Goal: Find specific page/section: Find specific page/section

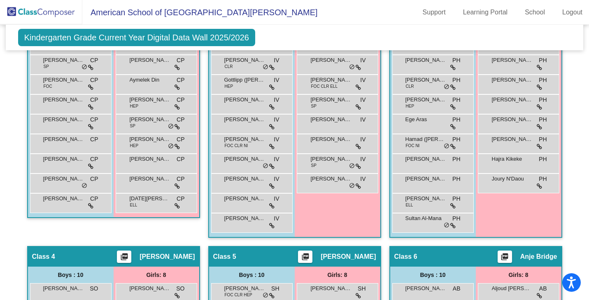
scroll to position [112, 0]
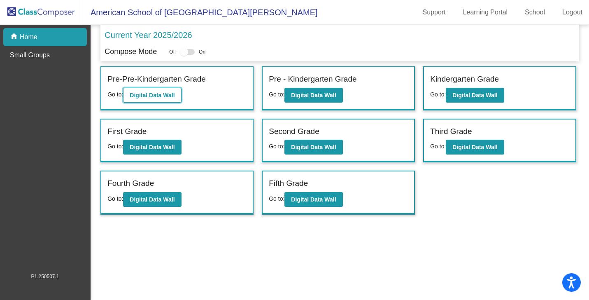
click at [155, 99] on button "Digital Data Wall" at bounding box center [152, 95] width 58 height 15
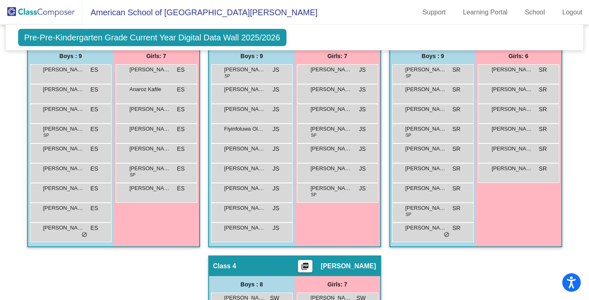
scroll to position [184, 0]
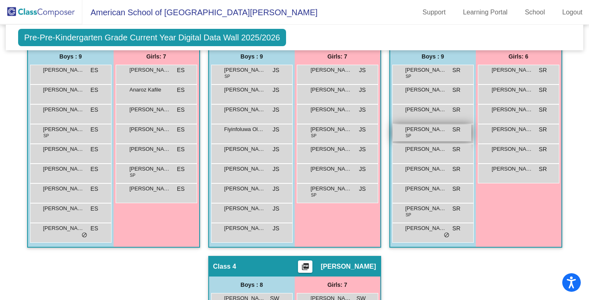
click at [417, 132] on span "[PERSON_NAME]" at bounding box center [426, 129] width 41 height 8
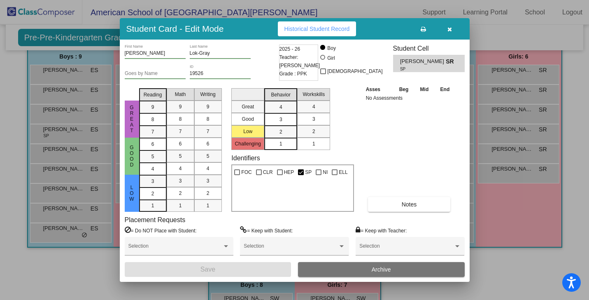
click at [451, 31] on icon "button" at bounding box center [450, 29] width 5 height 6
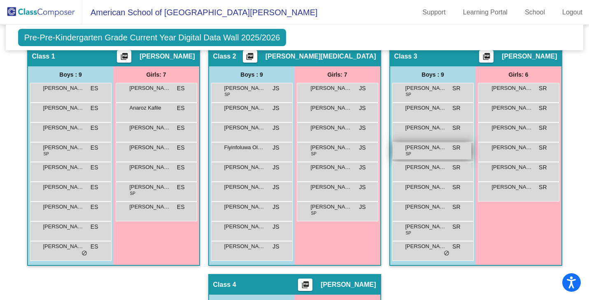
scroll to position [167, 0]
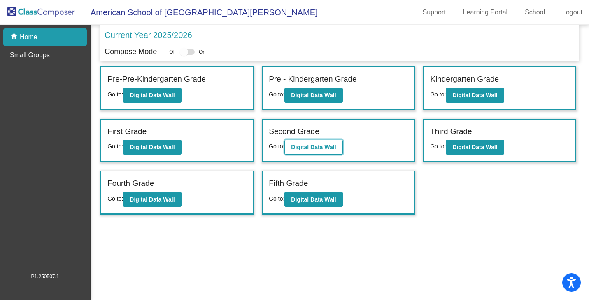
click at [302, 146] on b "Digital Data Wall" at bounding box center [313, 147] width 45 height 7
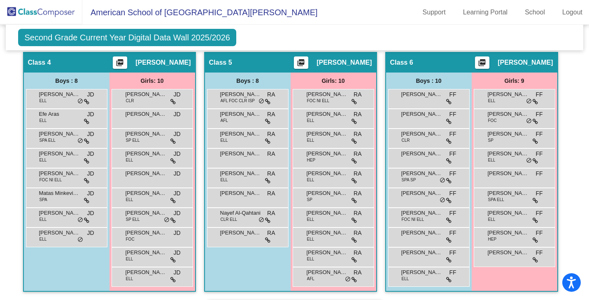
scroll to position [446, 0]
